Goal: Use online tool/utility: Utilize a website feature to perform a specific function

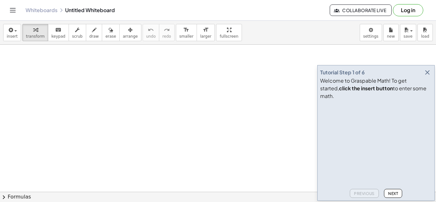
click at [430, 76] on icon "button" at bounding box center [427, 73] width 8 height 8
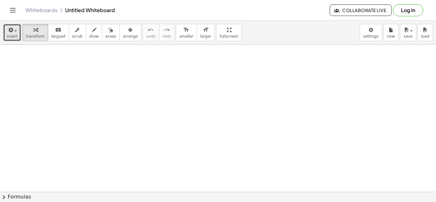
click at [10, 27] on icon "button" at bounding box center [10, 30] width 6 height 8
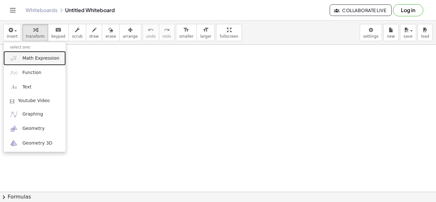
click at [14, 54] on img at bounding box center [14, 58] width 8 height 8
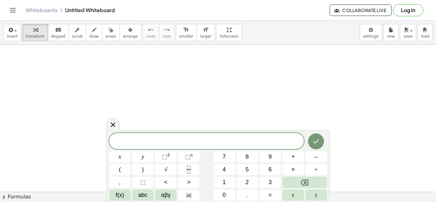
scroll to position [0, 0]
click at [321, 140] on button "Done" at bounding box center [316, 141] width 16 height 16
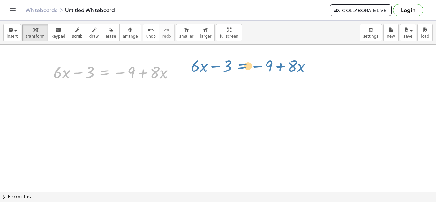
drag, startPoint x: 109, startPoint y: 71, endPoint x: 246, endPoint y: 64, distance: 137.1
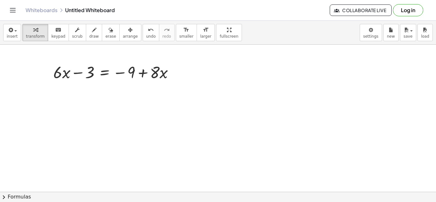
drag, startPoint x: 103, startPoint y: 90, endPoint x: 191, endPoint y: 86, distance: 88.5
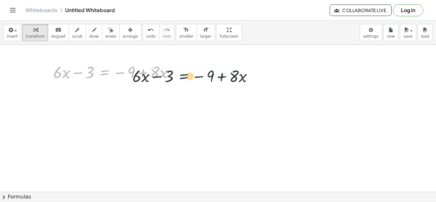
drag, startPoint x: 98, startPoint y: 70, endPoint x: 210, endPoint y: 74, distance: 111.5
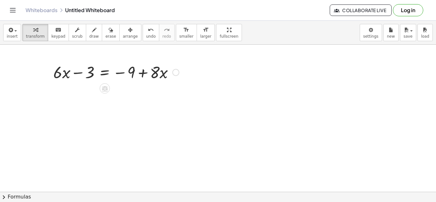
click at [120, 69] on div at bounding box center [116, 72] width 132 height 22
drag, startPoint x: 120, startPoint y: 69, endPoint x: 126, endPoint y: 68, distance: 6.6
click at [126, 68] on div at bounding box center [116, 72] width 132 height 22
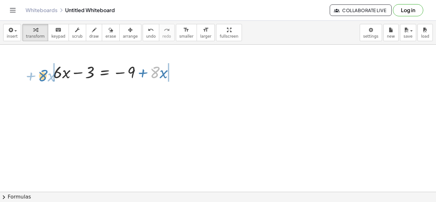
drag, startPoint x: 155, startPoint y: 73, endPoint x: 44, endPoint y: 75, distance: 111.7
click at [44, 75] on div "· 8 + · x + · 6 · x − 3 = − 9 + · 8 · x" at bounding box center [114, 71] width 140 height 25
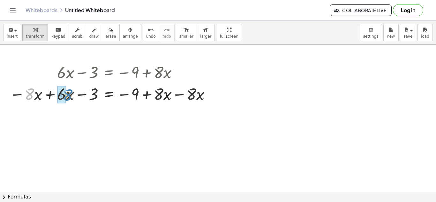
drag, startPoint x: 33, startPoint y: 96, endPoint x: 69, endPoint y: 98, distance: 36.1
click at [69, 98] on div at bounding box center [111, 94] width 210 height 22
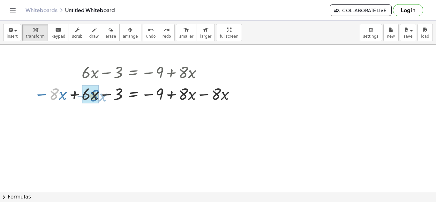
drag, startPoint x: 52, startPoint y: 94, endPoint x: 92, endPoint y: 96, distance: 39.9
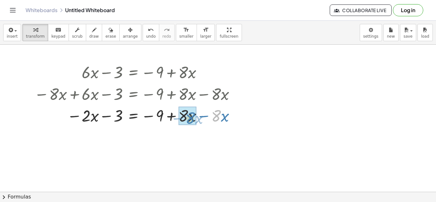
drag, startPoint x: 218, startPoint y: 115, endPoint x: 192, endPoint y: 117, distance: 25.9
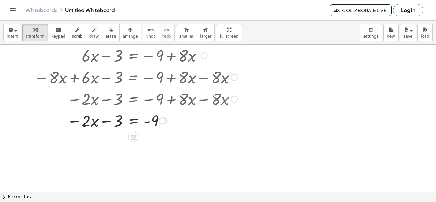
scroll to position [23, 0]
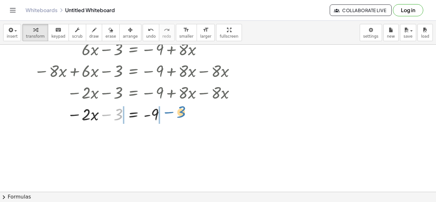
drag, startPoint x: 117, startPoint y: 115, endPoint x: 179, endPoint y: 113, distance: 62.3
click at [179, 113] on div at bounding box center [136, 114] width 210 height 22
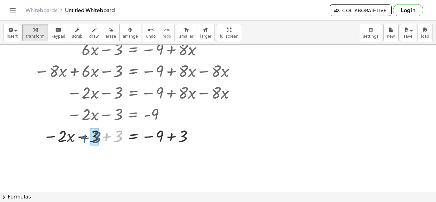
drag, startPoint x: 118, startPoint y: 133, endPoint x: 95, endPoint y: 134, distance: 23.6
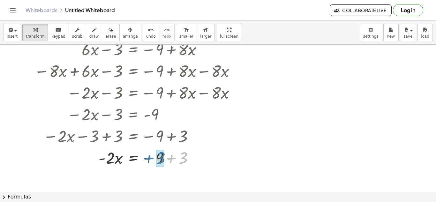
drag, startPoint x: 183, startPoint y: 158, endPoint x: 161, endPoint y: 158, distance: 22.3
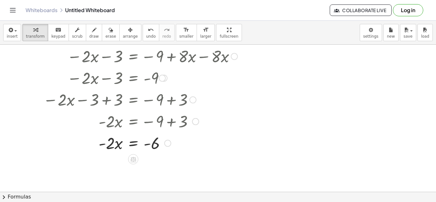
scroll to position [60, 0]
drag, startPoint x: 109, startPoint y: 142, endPoint x: 157, endPoint y: 160, distance: 50.4
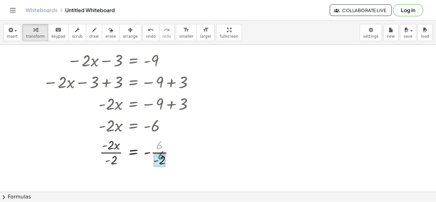
drag, startPoint x: 160, startPoint y: 147, endPoint x: 161, endPoint y: 160, distance: 12.5
drag, startPoint x: 163, startPoint y: 158, endPoint x: 162, endPoint y: 145, distance: 12.8
drag, startPoint x: 115, startPoint y: 158, endPoint x: 116, endPoint y: 144, distance: 14.1
click at [116, 144] on div at bounding box center [136, 152] width 210 height 32
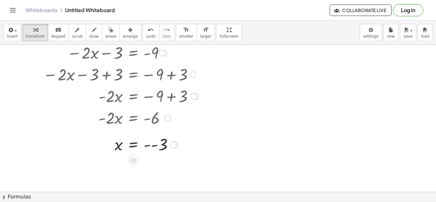
scroll to position [85, 0]
click at [147, 146] on div at bounding box center [136, 143] width 210 height 21
drag, startPoint x: 156, startPoint y: 153, endPoint x: 154, endPoint y: 158, distance: 5.6
click at [154, 158] on div at bounding box center [136, 144] width 211 height 32
drag, startPoint x: 163, startPoint y: 151, endPoint x: 164, endPoint y: 138, distance: 12.4
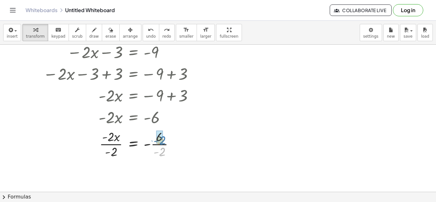
click at [164, 138] on div at bounding box center [135, 144] width 208 height 32
drag, startPoint x: 113, startPoint y: 152, endPoint x: 115, endPoint y: 139, distance: 13.2
click at [115, 139] on div at bounding box center [136, 144] width 210 height 32
drag, startPoint x: 148, startPoint y: 145, endPoint x: 156, endPoint y: 150, distance: 9.1
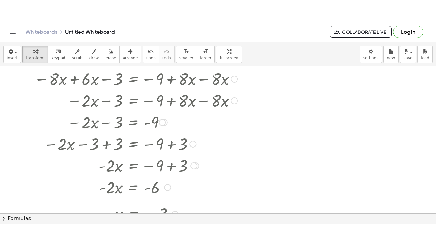
scroll to position [0, 0]
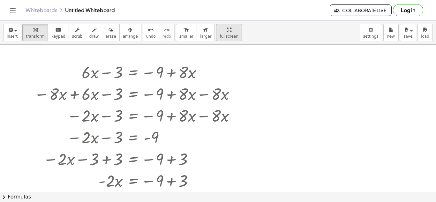
click at [214, 64] on div "insert select one: Math Expression Function Text Youtube Video Graphing Geometr…" at bounding box center [218, 111] width 436 height 181
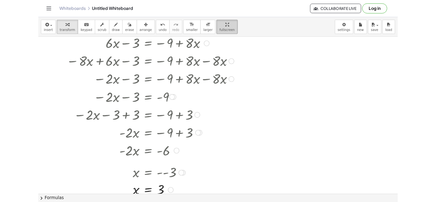
scroll to position [19, 0]
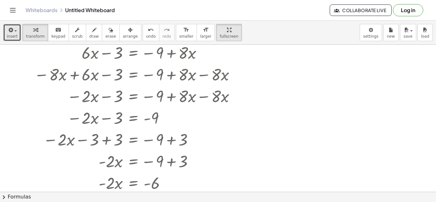
click at [5, 38] on button "insert" at bounding box center [12, 32] width 18 height 17
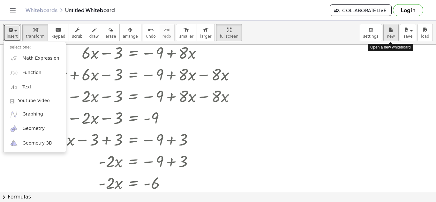
click at [392, 31] on icon "button" at bounding box center [391, 30] width 4 height 8
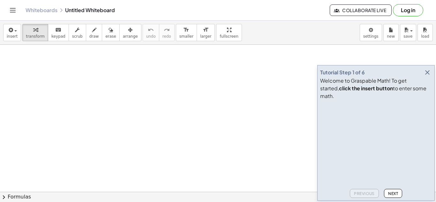
click at [427, 76] on icon "button" at bounding box center [427, 73] width 8 height 8
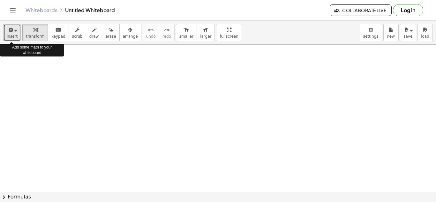
click at [11, 33] on icon "button" at bounding box center [10, 30] width 6 height 8
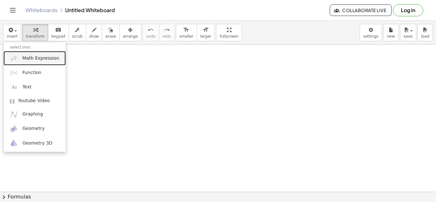
click at [16, 57] on img at bounding box center [14, 58] width 8 height 8
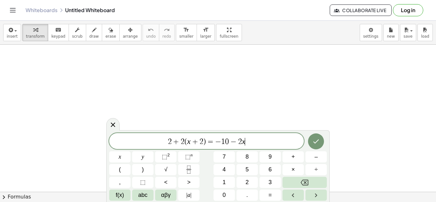
scroll to position [0, 0]
click at [318, 138] on icon "Done" at bounding box center [316, 142] width 8 height 8
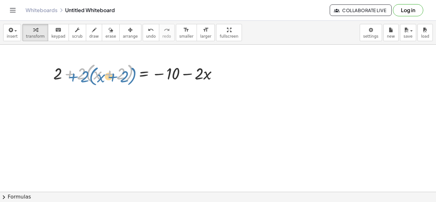
drag, startPoint x: 77, startPoint y: 77, endPoint x: 74, endPoint y: 81, distance: 4.6
click at [74, 81] on div at bounding box center [138, 73] width 176 height 24
drag, startPoint x: 80, startPoint y: 76, endPoint x: 93, endPoint y: 77, distance: 12.5
click at [93, 77] on div at bounding box center [138, 73] width 176 height 24
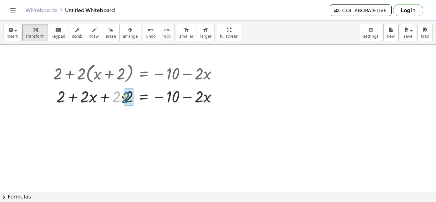
drag, startPoint x: 114, startPoint y: 97, endPoint x: 124, endPoint y: 98, distance: 10.2
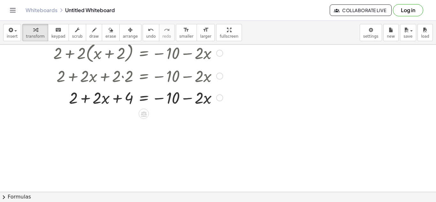
scroll to position [22, 0]
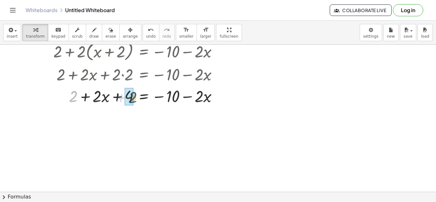
drag, startPoint x: 72, startPoint y: 99, endPoint x: 131, endPoint y: 100, distance: 58.1
drag, startPoint x: 129, startPoint y: 98, endPoint x: 74, endPoint y: 100, distance: 54.9
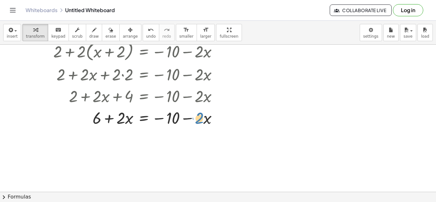
click at [198, 120] on div at bounding box center [138, 118] width 176 height 22
drag, startPoint x: 202, startPoint y: 118, endPoint x: 131, endPoint y: 109, distance: 71.7
click at [131, 109] on div at bounding box center [138, 118] width 176 height 22
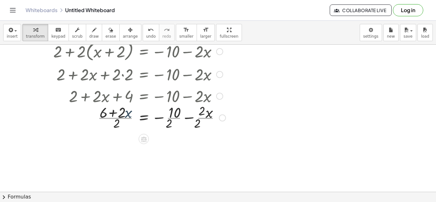
click at [129, 111] on div at bounding box center [139, 117] width 179 height 32
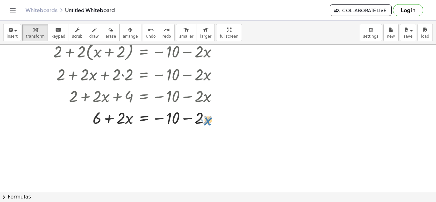
click at [208, 118] on div at bounding box center [138, 118] width 176 height 22
drag, startPoint x: 200, startPoint y: 118, endPoint x: 110, endPoint y: 116, distance: 90.3
click at [110, 116] on div at bounding box center [138, 118] width 176 height 22
drag, startPoint x: 176, startPoint y: 120, endPoint x: 96, endPoint y: 117, distance: 79.5
click at [96, 117] on div at bounding box center [138, 118] width 176 height 22
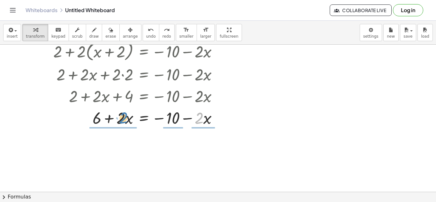
drag, startPoint x: 202, startPoint y: 117, endPoint x: 133, endPoint y: 111, distance: 68.9
click at [133, 111] on div at bounding box center [138, 118] width 176 height 22
drag, startPoint x: 191, startPoint y: 120, endPoint x: 118, endPoint y: 117, distance: 73.1
click at [118, 117] on div at bounding box center [138, 118] width 176 height 22
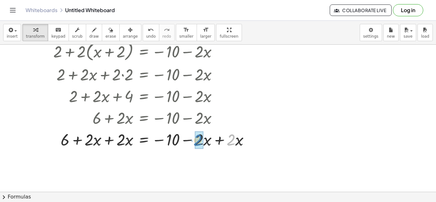
drag, startPoint x: 229, startPoint y: 136, endPoint x: 198, endPoint y: 136, distance: 31.9
drag, startPoint x: 212, startPoint y: 141, endPoint x: 198, endPoint y: 140, distance: 13.8
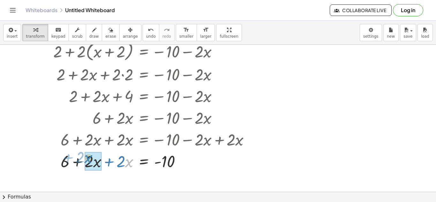
drag, startPoint x: 128, startPoint y: 160, endPoint x: 88, endPoint y: 156, distance: 39.5
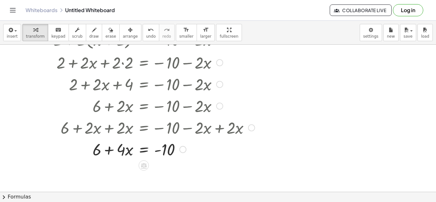
scroll to position [35, 0]
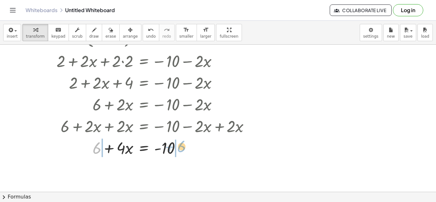
drag, startPoint x: 97, startPoint y: 150, endPoint x: 182, endPoint y: 148, distance: 85.2
click at [182, 148] on div at bounding box center [154, 148] width 208 height 22
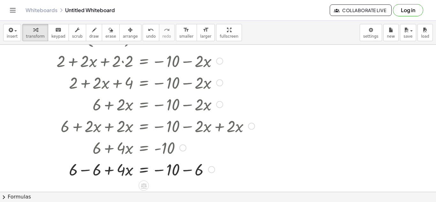
click at [71, 147] on div "+ 2 + · 2 · ( + x + 2 ) = − 10 − · 2 · x + 2 + · 2 · x + · 2 · 2 = − 10 − · 2 ·…" at bounding box center [152, 103] width 216 height 158
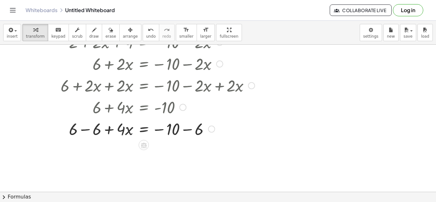
scroll to position [82, 0]
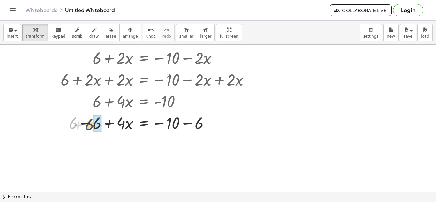
drag, startPoint x: 72, startPoint y: 128, endPoint x: 91, endPoint y: 130, distance: 18.9
click at [91, 130] on div at bounding box center [154, 123] width 208 height 22
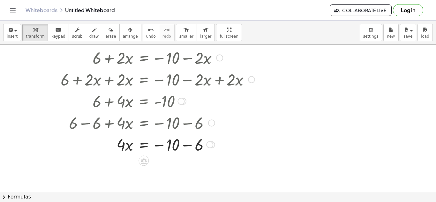
click at [199, 126] on div at bounding box center [142, 123] width 232 height 22
drag, startPoint x: 199, startPoint y: 146, endPoint x: 176, endPoint y: 147, distance: 23.3
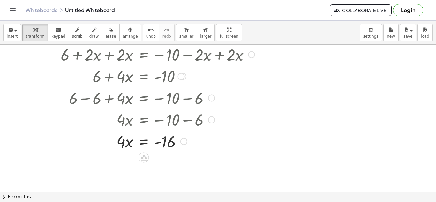
scroll to position [108, 0]
drag, startPoint x: 130, startPoint y: 142, endPoint x: 126, endPoint y: 142, distance: 4.1
click at [126, 142] on div at bounding box center [154, 141] width 208 height 22
drag, startPoint x: 120, startPoint y: 141, endPoint x: 172, endPoint y: 158, distance: 54.7
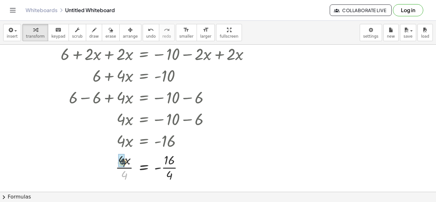
drag, startPoint x: 122, startPoint y: 175, endPoint x: 122, endPoint y: 160, distance: 15.0
drag, startPoint x: 170, startPoint y: 174, endPoint x: 170, endPoint y: 161, distance: 12.8
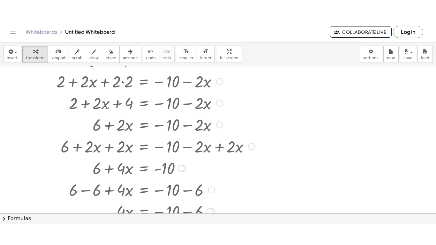
scroll to position [44, 0]
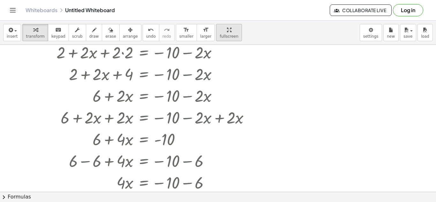
click at [212, 56] on div "insert select one: Math Expression Function Text Youtube Video Graphing Geometr…" at bounding box center [218, 111] width 436 height 181
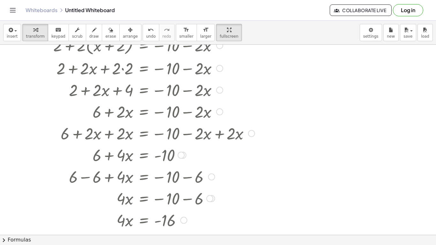
scroll to position [27, 0]
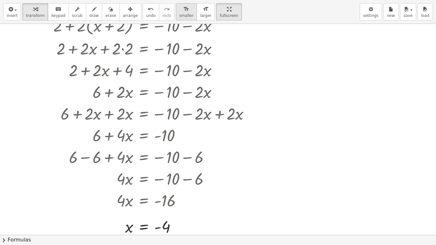
click at [179, 14] on span "smaller" at bounding box center [186, 15] width 14 height 4
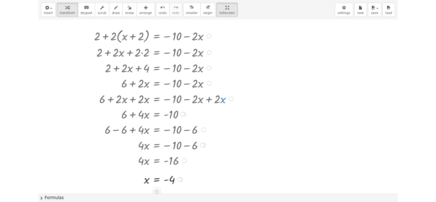
scroll to position [11, 0]
